Goal: Find specific page/section: Find specific page/section

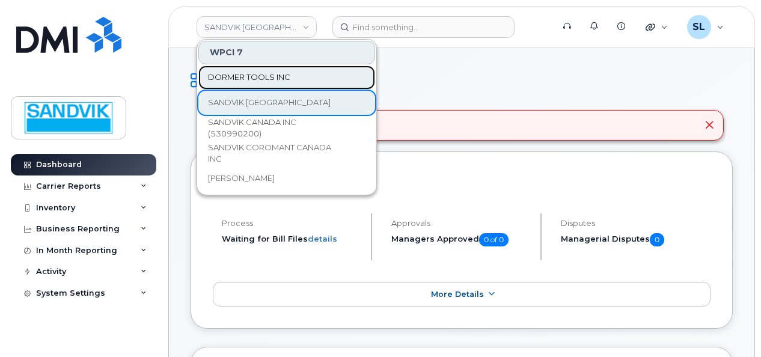
click at [257, 73] on span "DORMER TOOLS INC" at bounding box center [249, 78] width 82 height 12
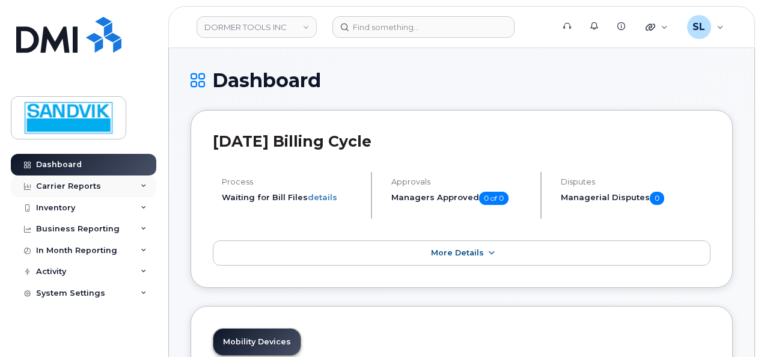
click at [144, 184] on icon at bounding box center [144, 186] width 6 height 6
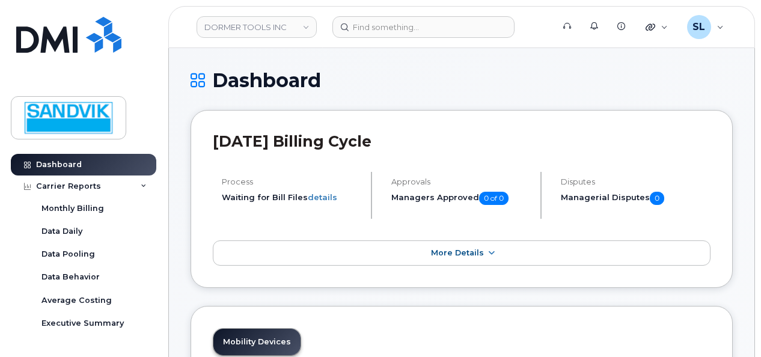
click at [160, 258] on div "Dashboard Carrier Reports Monthly Billing Data Daily Data Pooling Data Behavior…" at bounding box center [81, 178] width 163 height 357
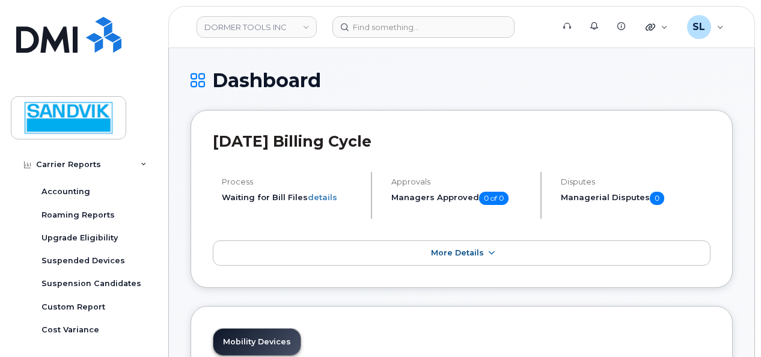
scroll to position [162, 0]
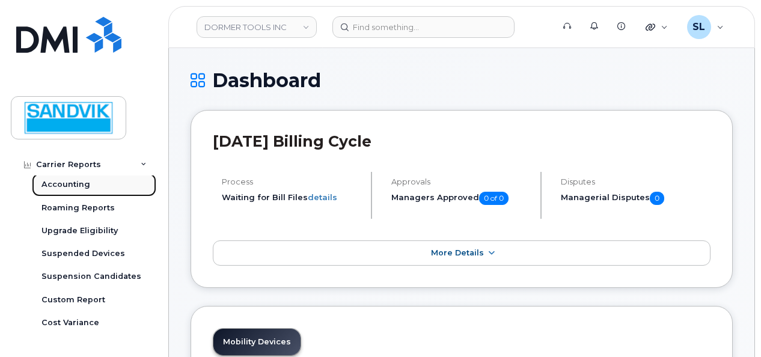
click at [78, 183] on div "Accounting" at bounding box center [65, 184] width 49 height 11
